Goal: Navigation & Orientation: Find specific page/section

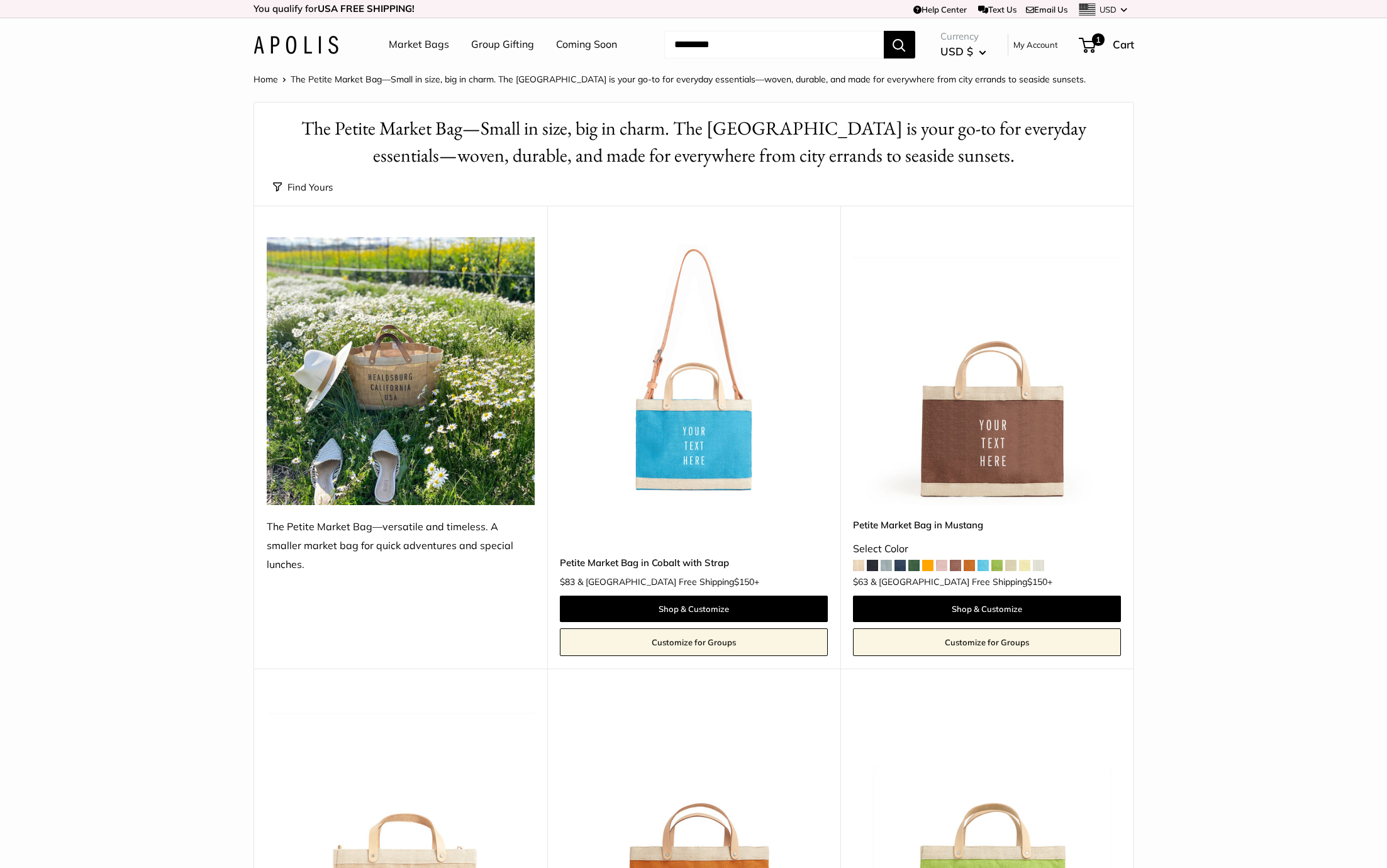
click at [485, 42] on link "Group Gifting" at bounding box center [502, 45] width 63 height 19
click at [301, 46] on img at bounding box center [296, 45] width 85 height 18
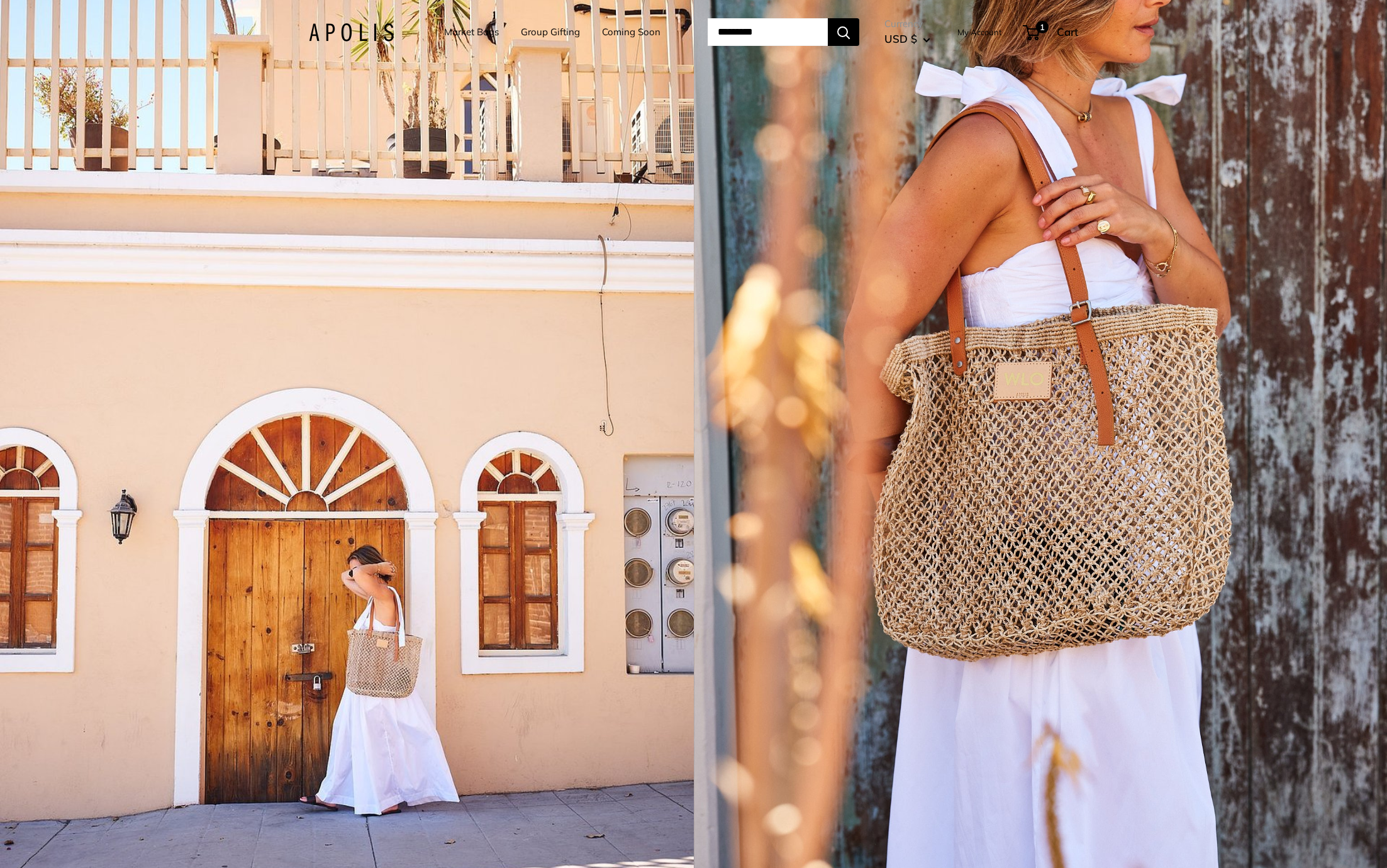
click at [383, 450] on div "1 / 5" at bounding box center [347, 434] width 694 height 868
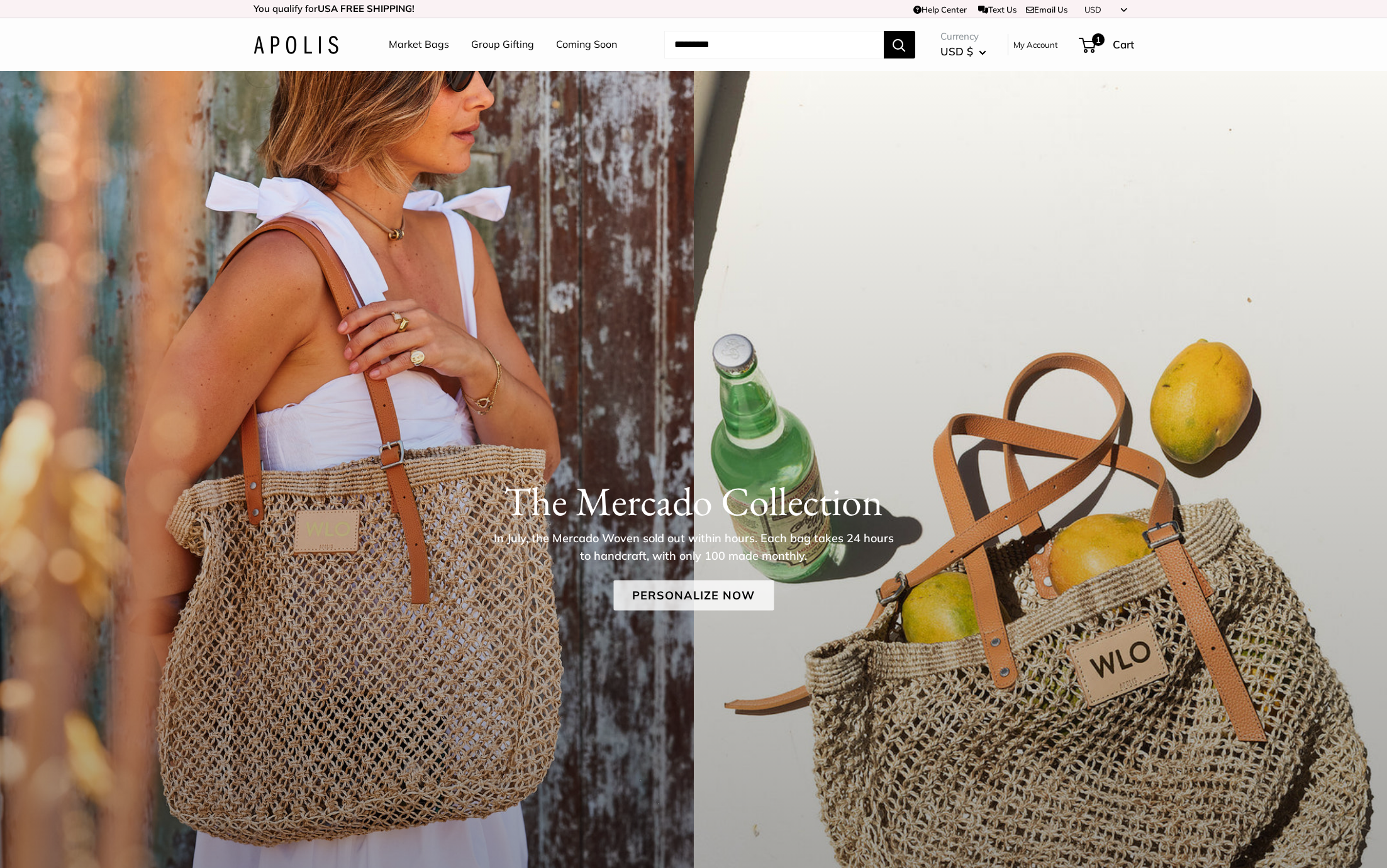
click at [664, 588] on link "Personalize Now" at bounding box center [693, 595] width 160 height 30
